Goal: Task Accomplishment & Management: Manage account settings

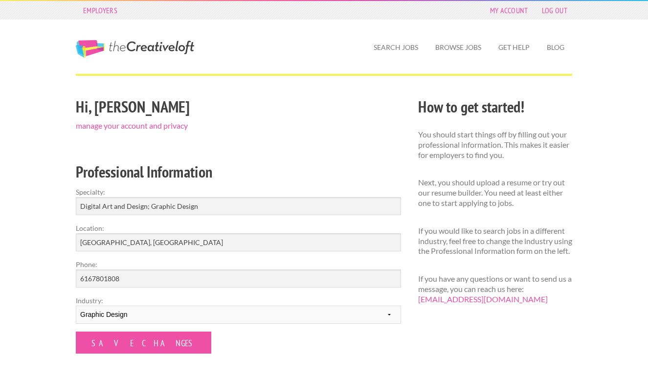
click at [148, 329] on form "Specialty: Digital Art and Design; Graphic Design Location: Ann Arbor, MI Phone…" at bounding box center [238, 270] width 325 height 167
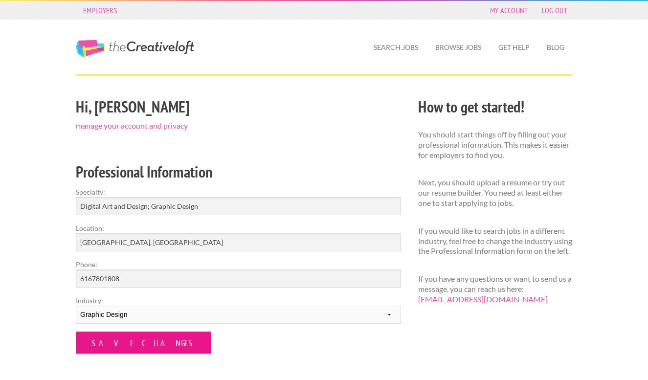
click at [130, 343] on input "Save Changes" at bounding box center [144, 343] width 136 height 22
click at [120, 341] on input "Save Changes" at bounding box center [144, 343] width 136 height 22
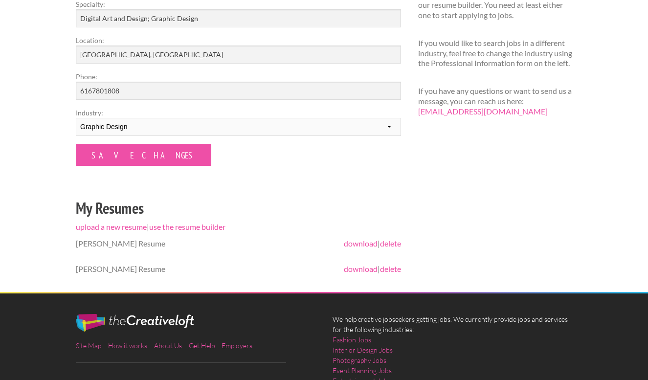
scroll to position [189, 0]
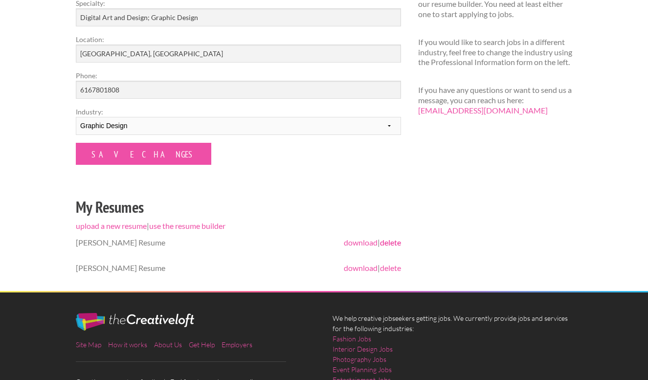
click at [390, 239] on link "delete" at bounding box center [390, 242] width 21 height 9
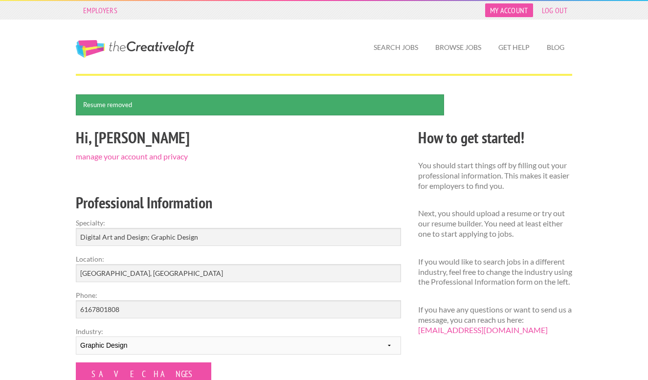
click at [514, 12] on link "My Account" at bounding box center [509, 10] width 48 height 14
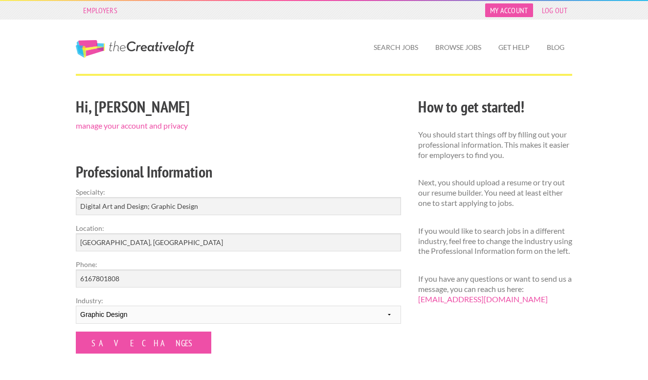
click at [510, 13] on link "My Account" at bounding box center [509, 10] width 48 height 14
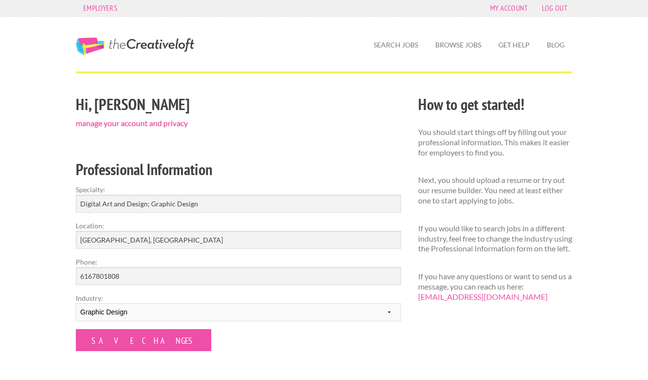
click at [177, 123] on link "manage your account and privacy" at bounding box center [132, 122] width 112 height 9
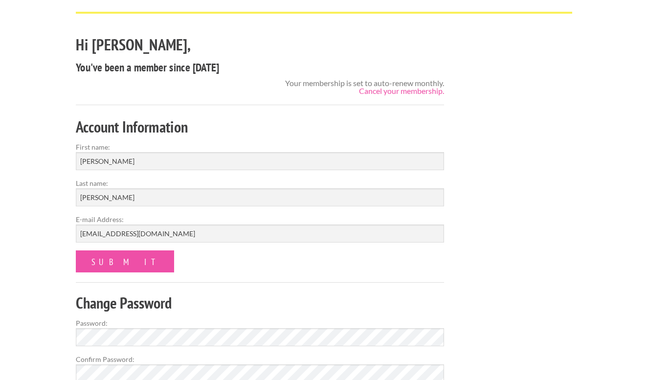
scroll to position [63, 0]
click at [381, 92] on link "Cancel your membership." at bounding box center [401, 90] width 85 height 9
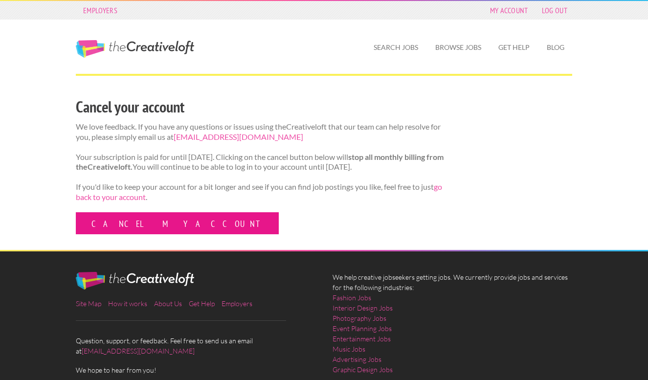
click at [133, 233] on link "Cancel my account" at bounding box center [177, 223] width 203 height 22
